Goal: Task Accomplishment & Management: Manage account settings

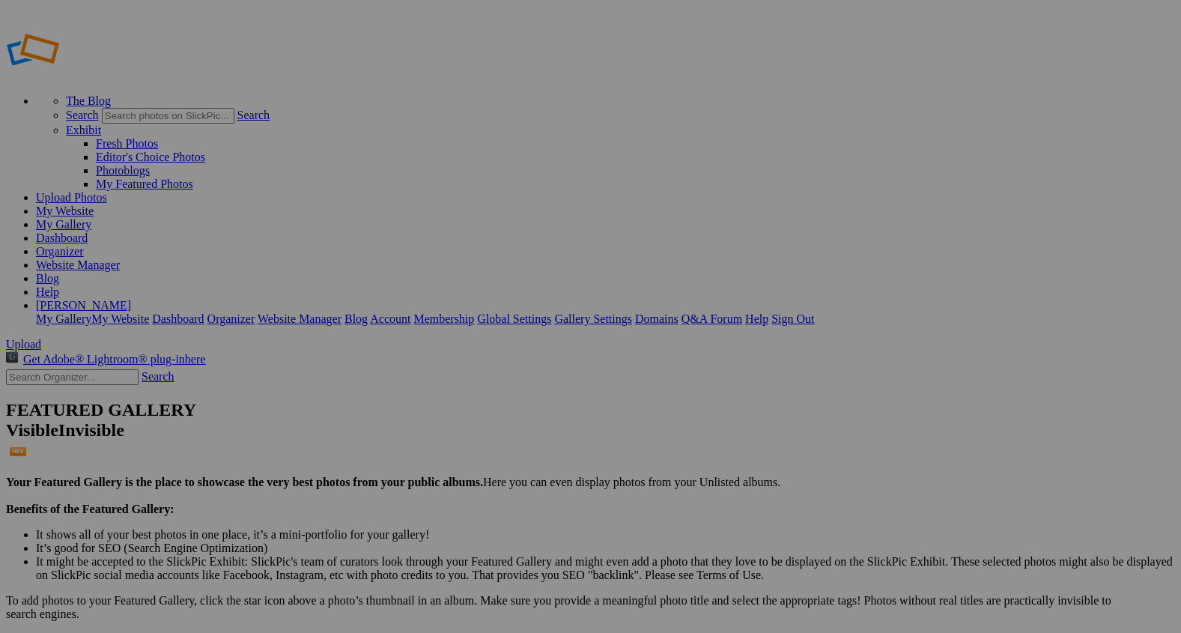
type input "2"
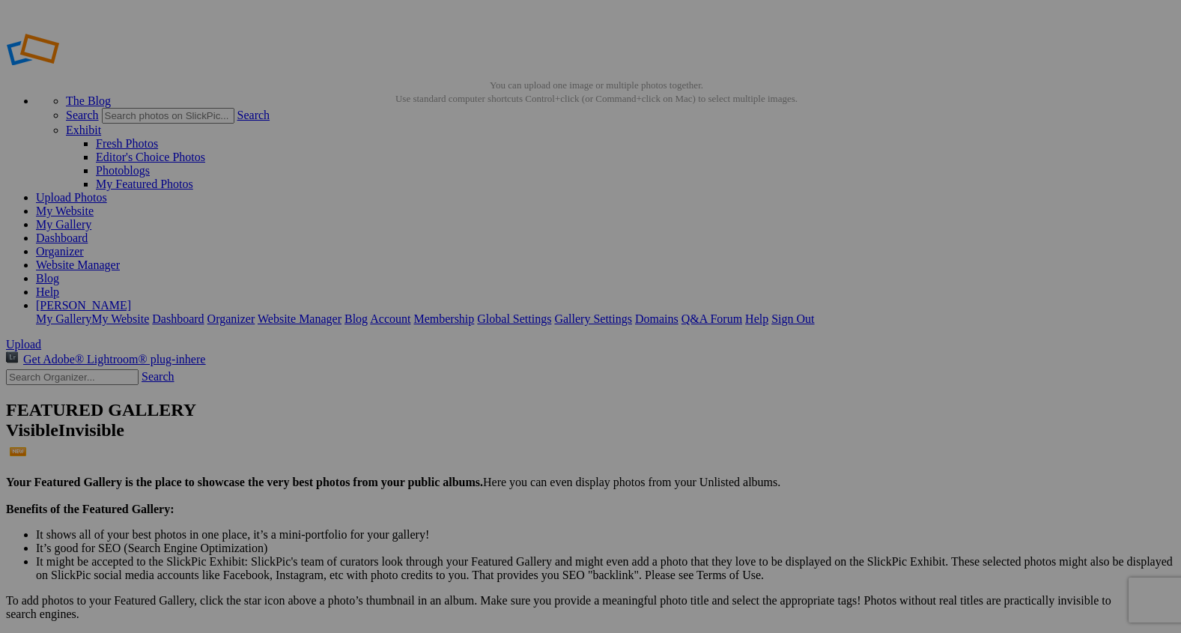
type input "Evening FareWell"
